Goal: Book appointment/travel/reservation

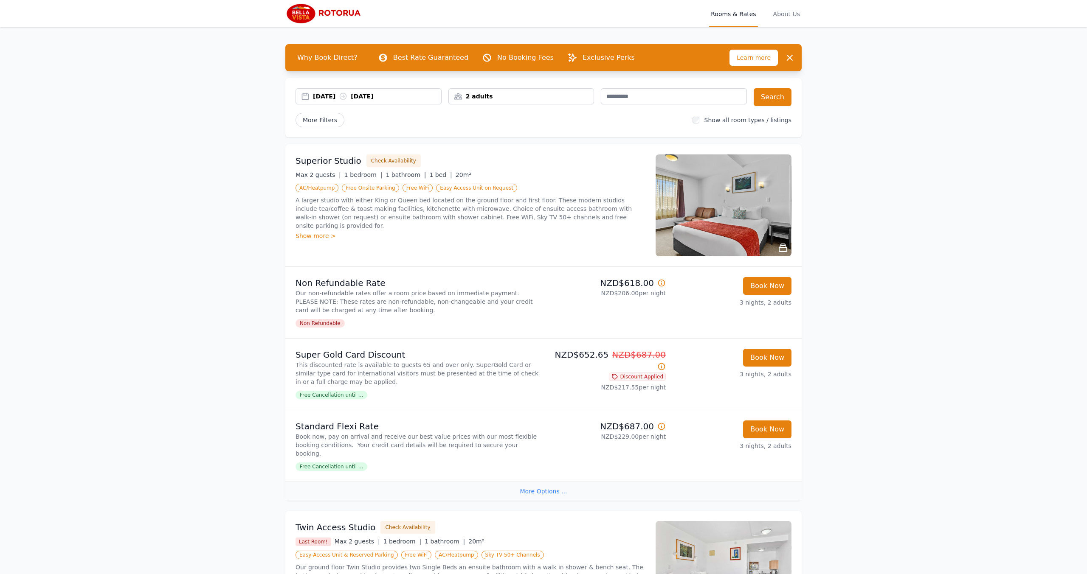
click at [546, 95] on div "2 adults" at bounding box center [521, 96] width 145 height 8
click at [510, 150] on div at bounding box center [512, 154] width 12 height 12
click at [600, 128] on div "[DATE] [DATE] 2 adults, 2 children 2 Adult s 2 Child ren Search More Filters Sh…" at bounding box center [543, 107] width 516 height 59
click at [777, 104] on button "Search" at bounding box center [773, 97] width 38 height 18
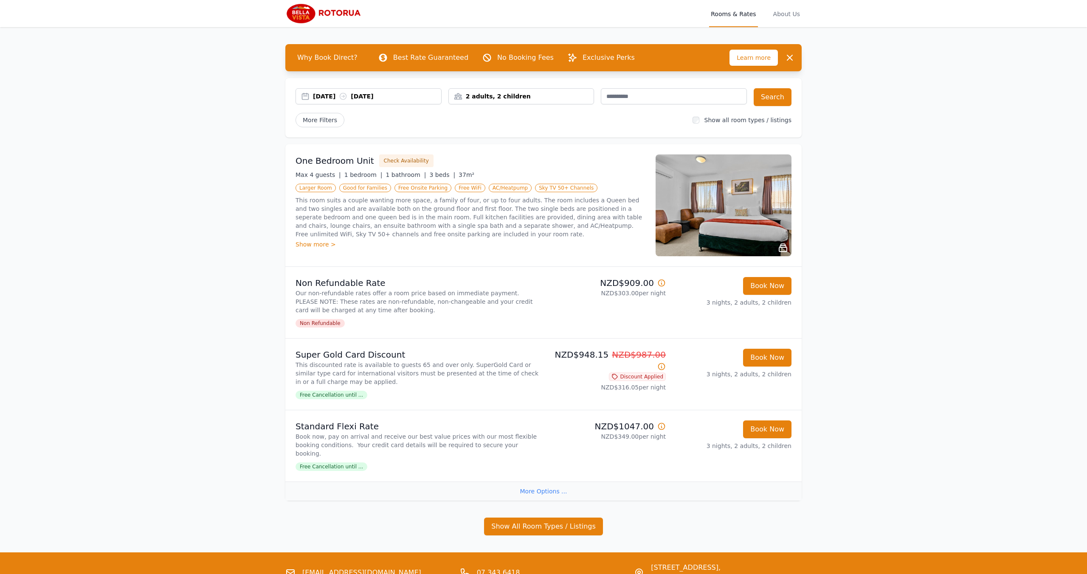
click at [320, 244] on div "Show more >" at bounding box center [471, 244] width 350 height 8
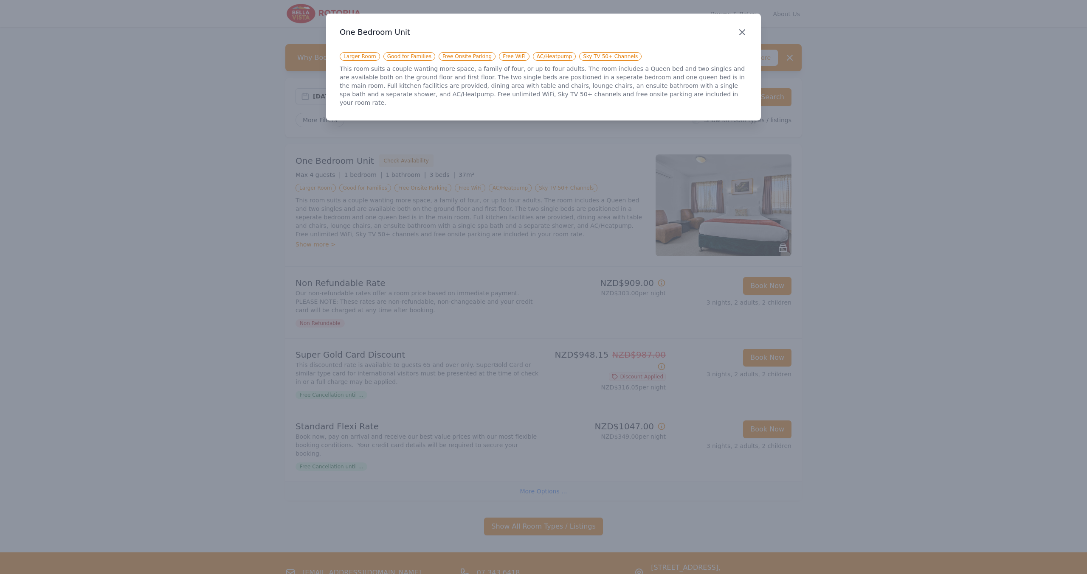
click at [740, 30] on icon "button" at bounding box center [742, 32] width 5 height 5
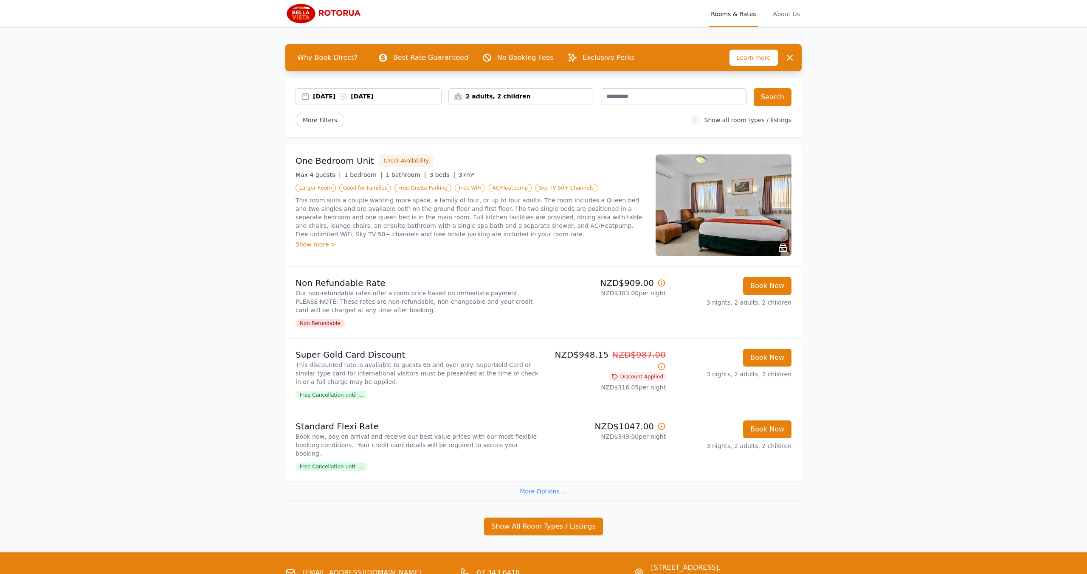
click at [745, 179] on img at bounding box center [724, 206] width 136 height 102
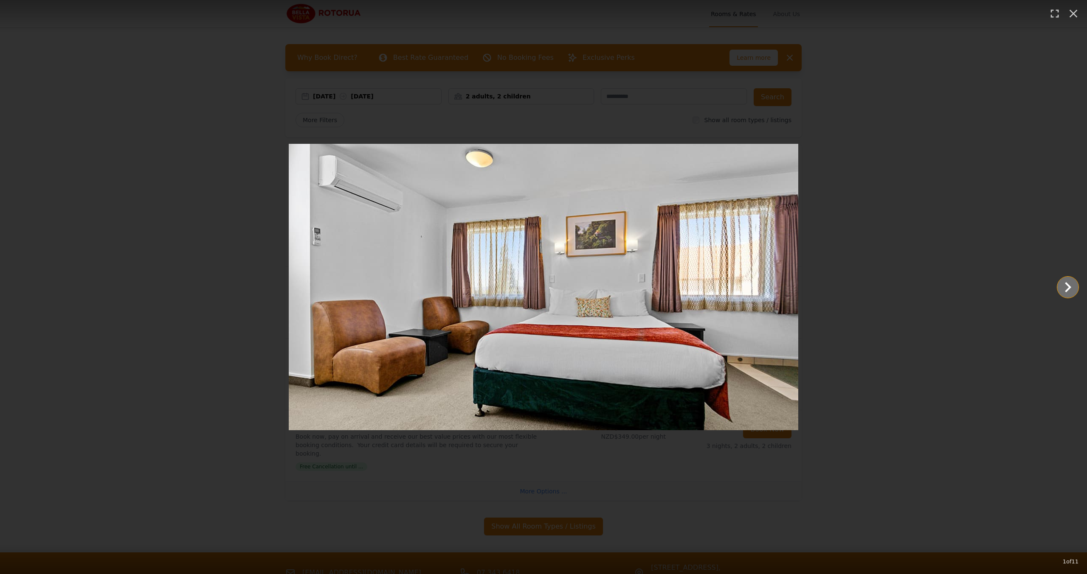
click at [1069, 293] on icon "Show slide 2 of 11" at bounding box center [1068, 287] width 20 height 20
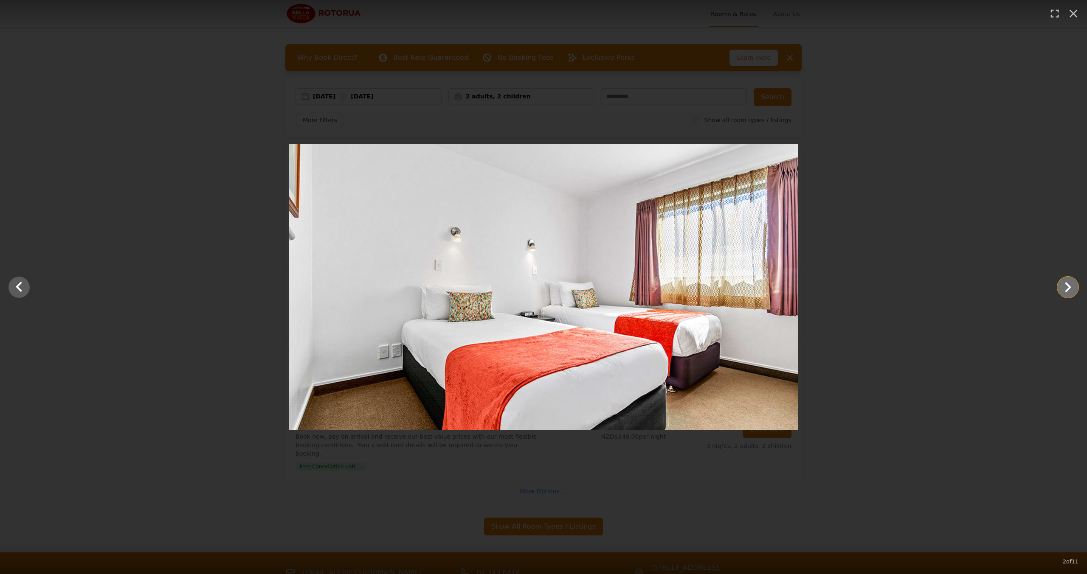
click at [1067, 293] on icon "Show slide 3 of 11" at bounding box center [1068, 287] width 20 height 20
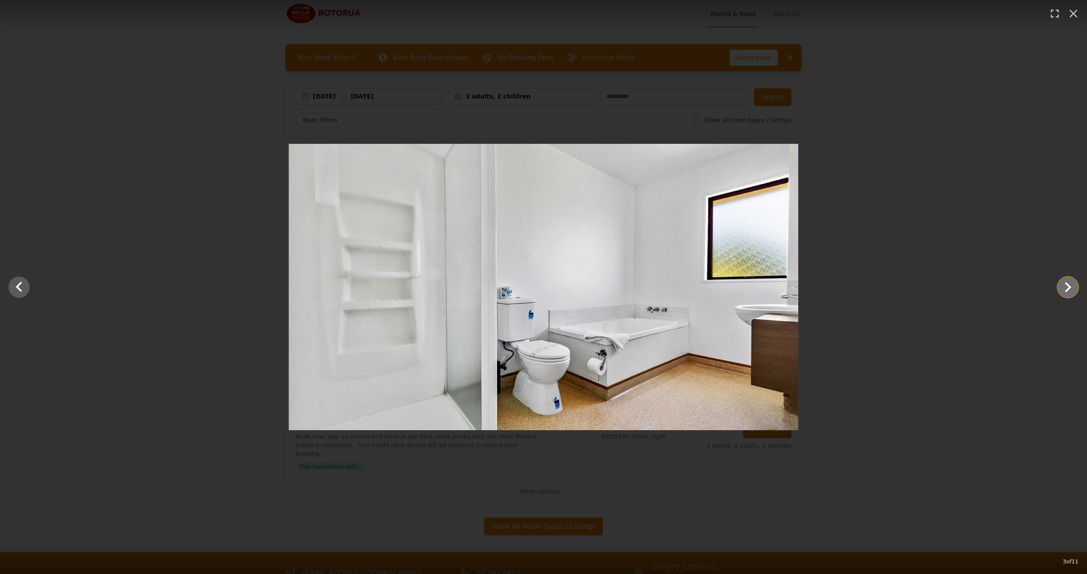
click at [1067, 293] on icon "Show slide 4 of 11" at bounding box center [1068, 287] width 20 height 20
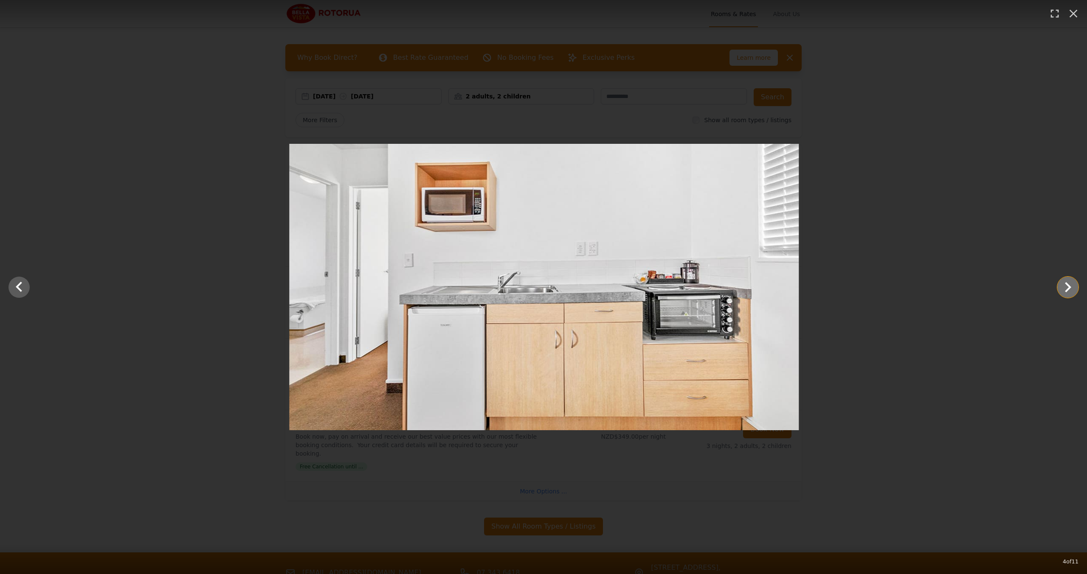
click at [1067, 293] on icon "Show slide 5 of 11" at bounding box center [1068, 287] width 20 height 20
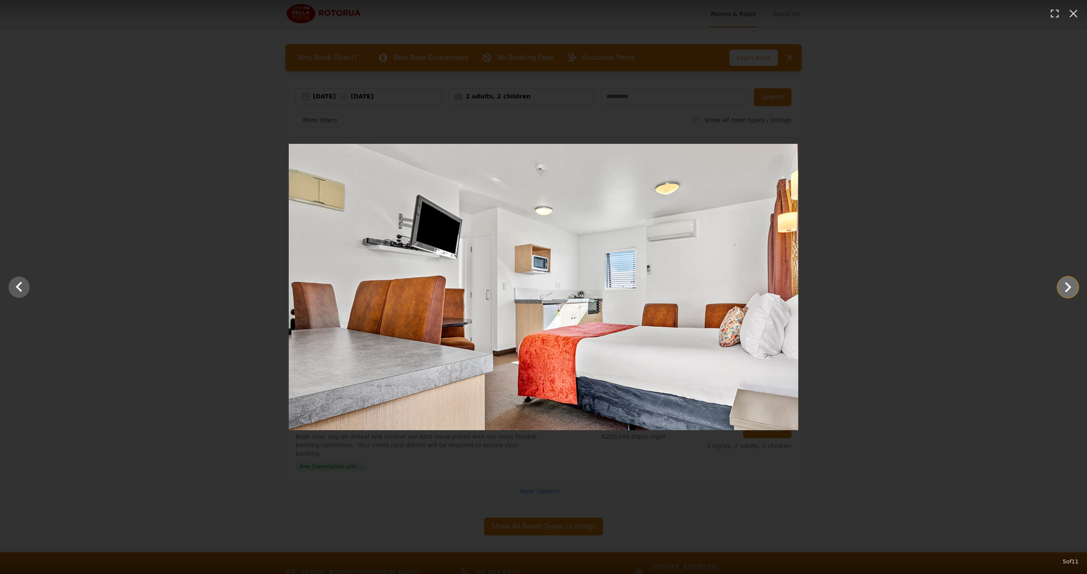
click at [1067, 293] on icon "Show slide 6 of 11" at bounding box center [1068, 287] width 20 height 20
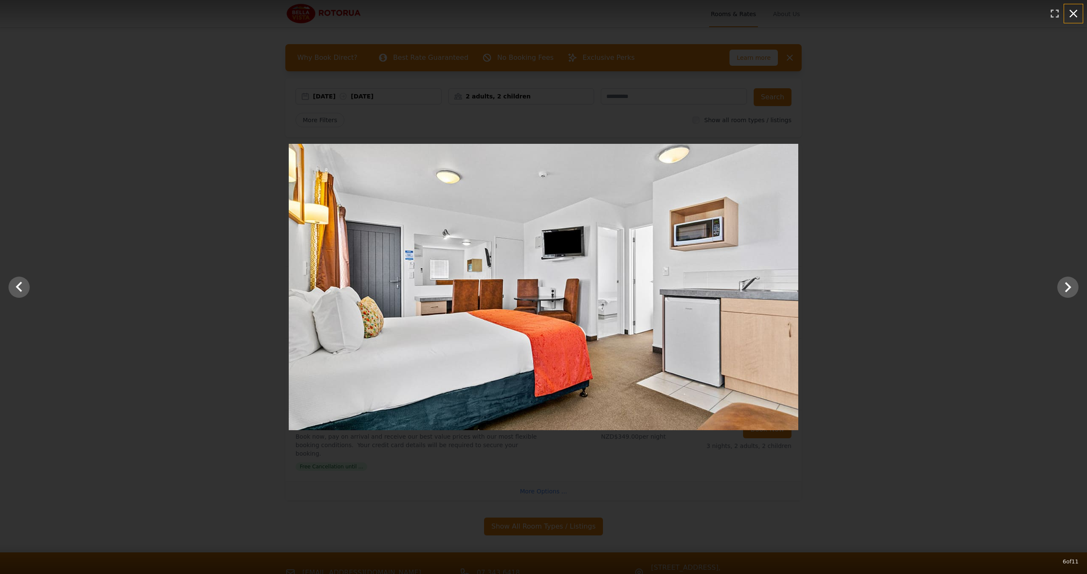
click at [1075, 15] on icon "button" at bounding box center [1074, 14] width 8 height 8
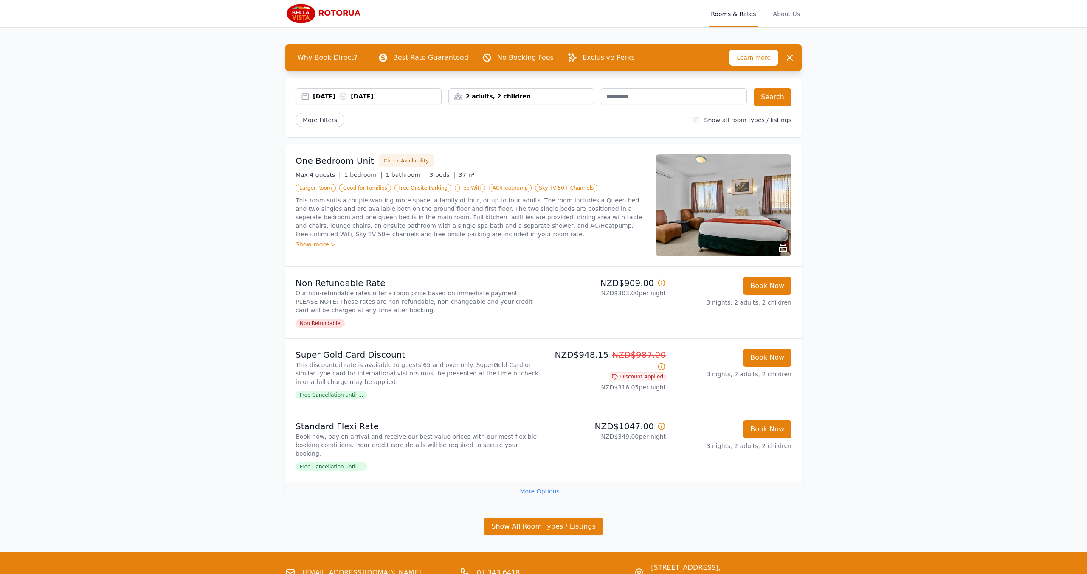
click at [310, 18] on img at bounding box center [326, 13] width 82 height 20
